Goal: Obtain resource: Download file/media

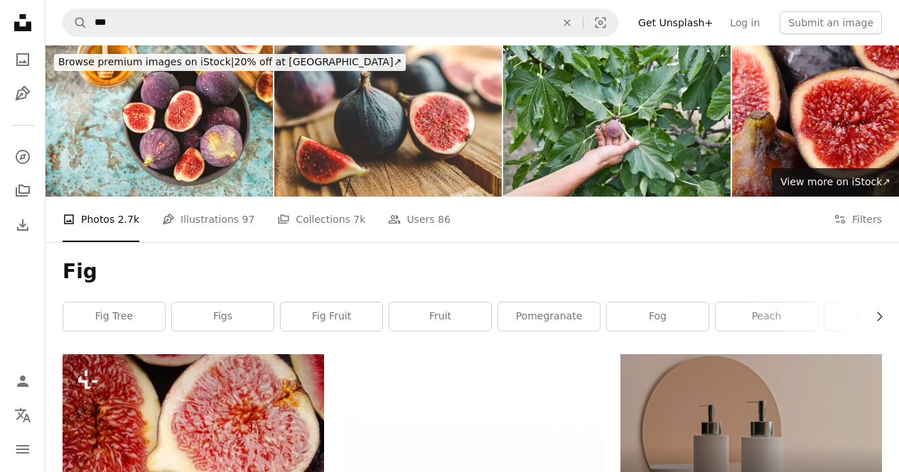
scroll to position [3070, 0]
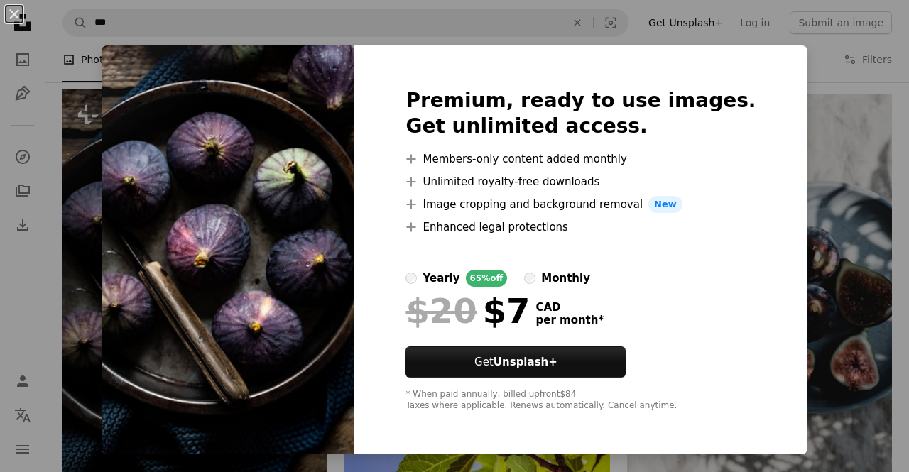
click at [808, 56] on div "An X shape Premium, ready to use images. Get unlimited access. A plus sign Memb…" at bounding box center [454, 236] width 909 height 472
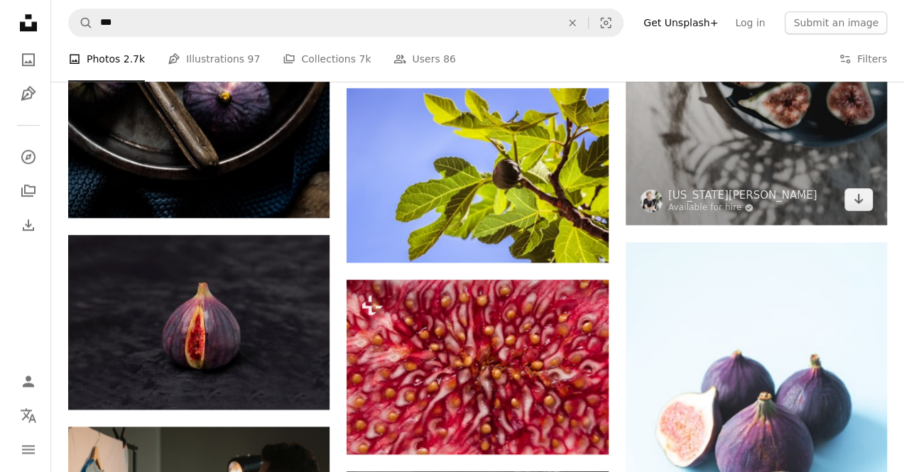
scroll to position [3441, 0]
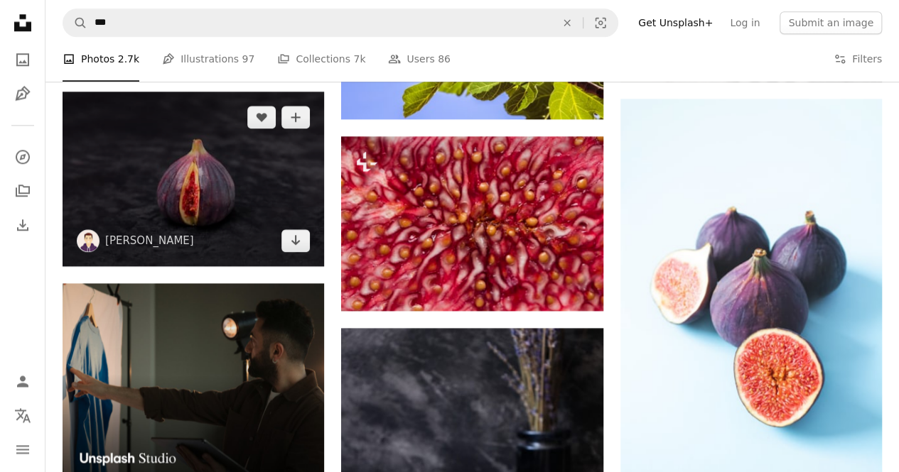
click at [198, 215] on img at bounding box center [193, 179] width 261 height 175
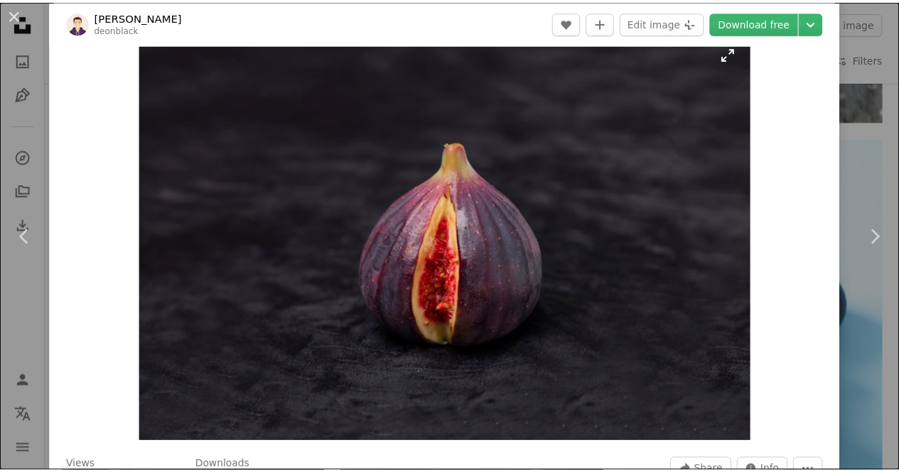
scroll to position [33, 0]
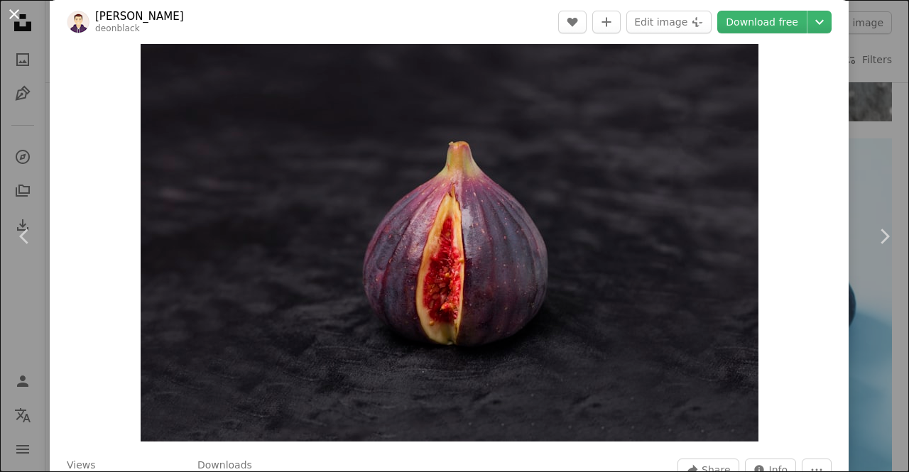
drag, startPoint x: 868, startPoint y: 186, endPoint x: 9, endPoint y: 18, distance: 875.3
click at [9, 18] on button "An X shape" at bounding box center [14, 14] width 17 height 17
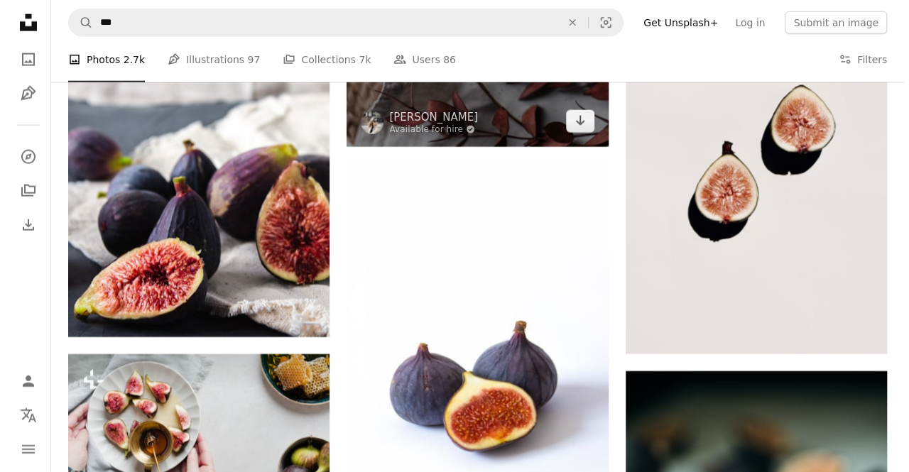
scroll to position [4430, 0]
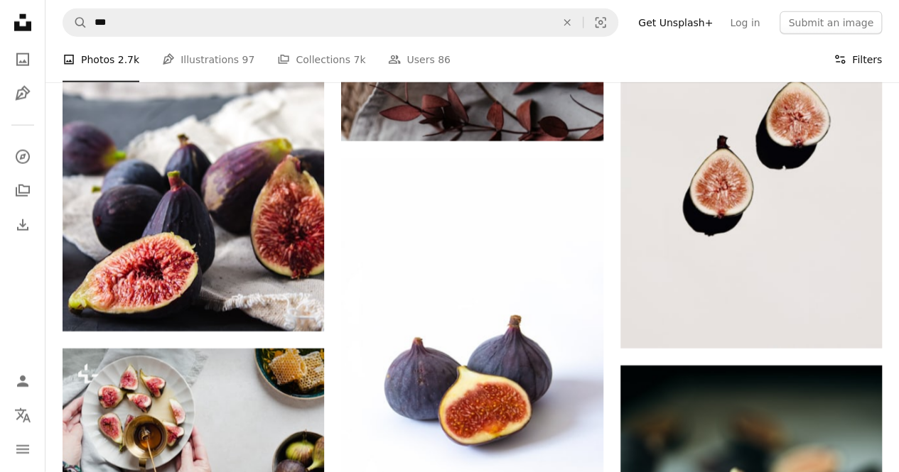
click at [861, 60] on button "Filters Filters" at bounding box center [857, 59] width 48 height 45
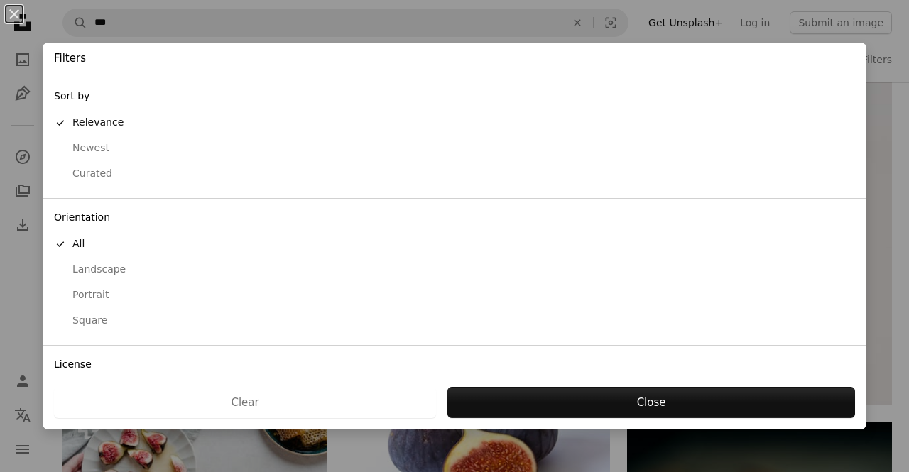
scroll to position [89, 0]
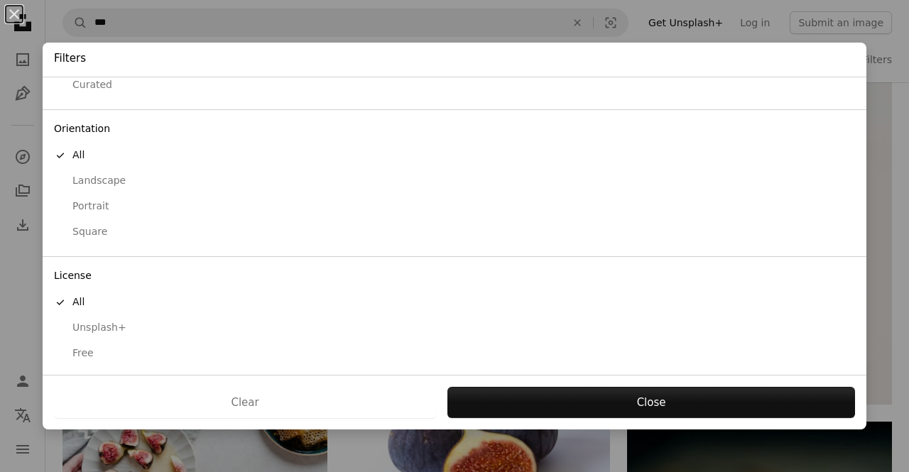
click at [77, 361] on button "Free" at bounding box center [455, 354] width 824 height 26
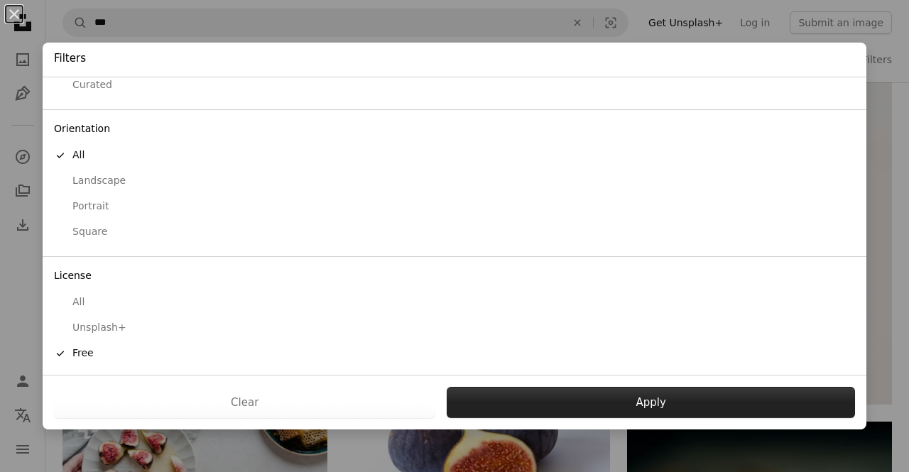
click at [577, 401] on button "Apply" at bounding box center [651, 402] width 409 height 31
